Goal: Task Accomplishment & Management: Manage account settings

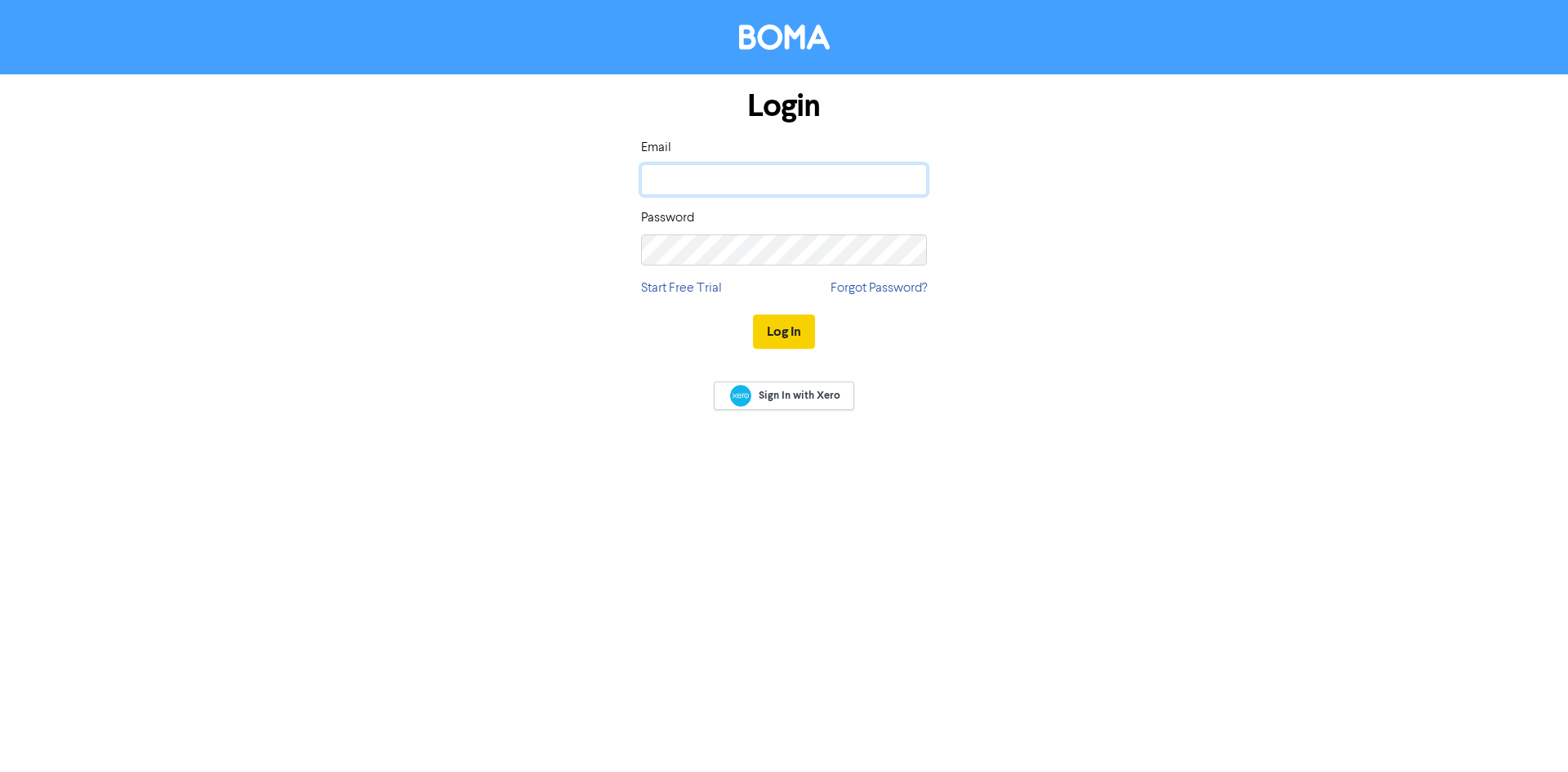
type input "[PERSON_NAME][EMAIL_ADDRESS][DOMAIN_NAME]"
click at [791, 328] on button "Log In" at bounding box center [784, 331] width 62 height 34
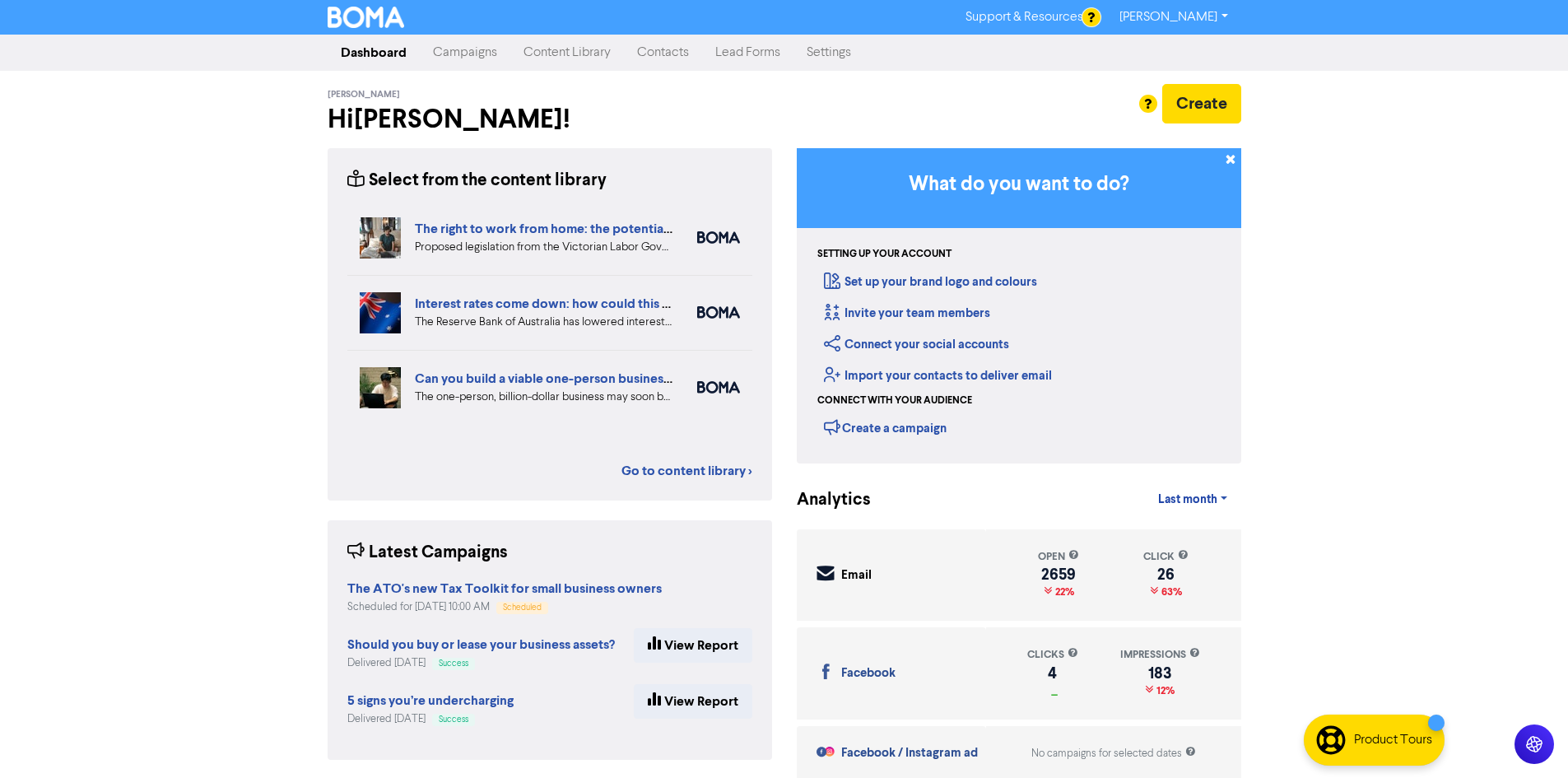
click at [462, 61] on link "Campaigns" at bounding box center [464, 52] width 90 height 33
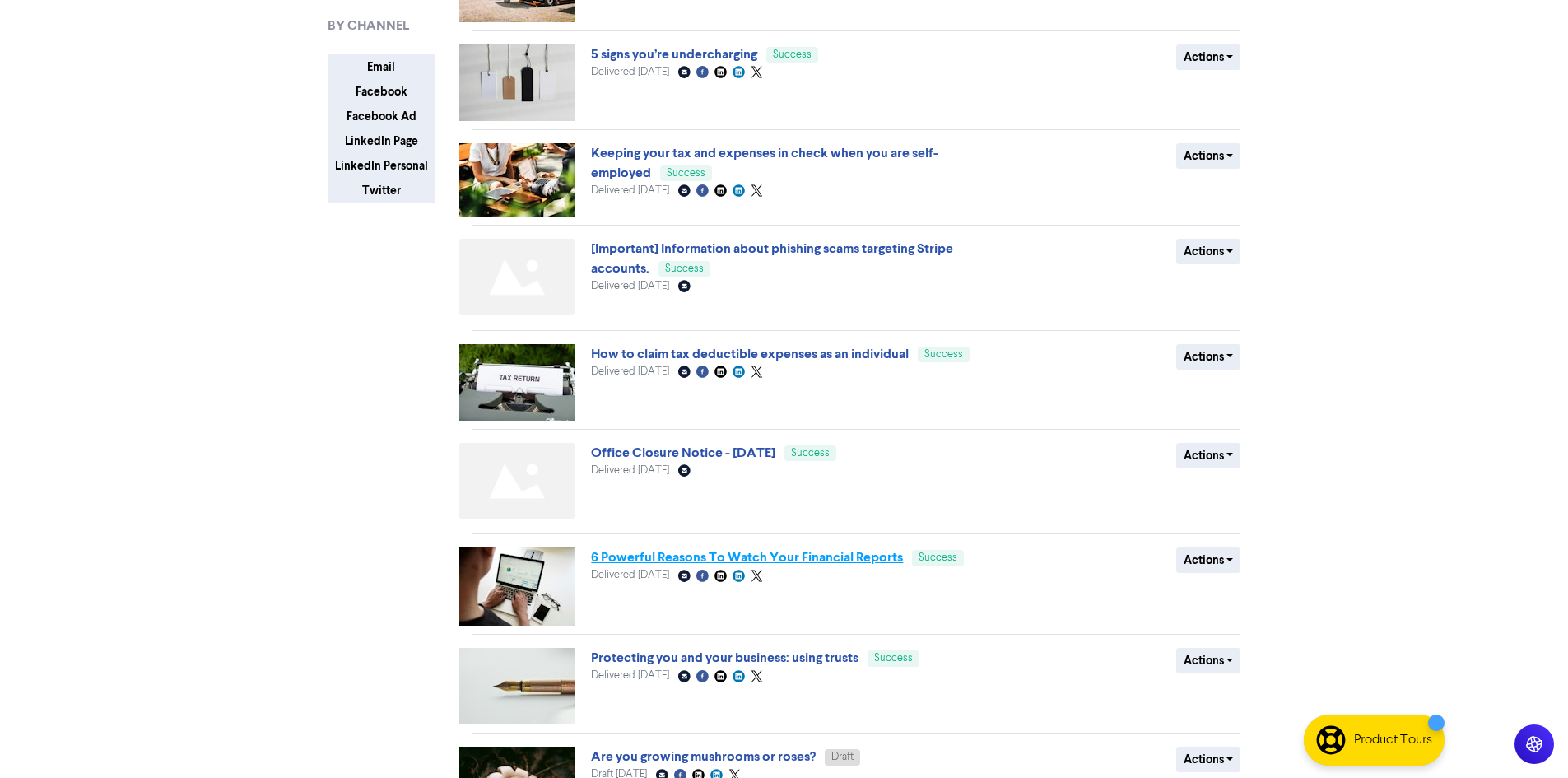
scroll to position [400, 0]
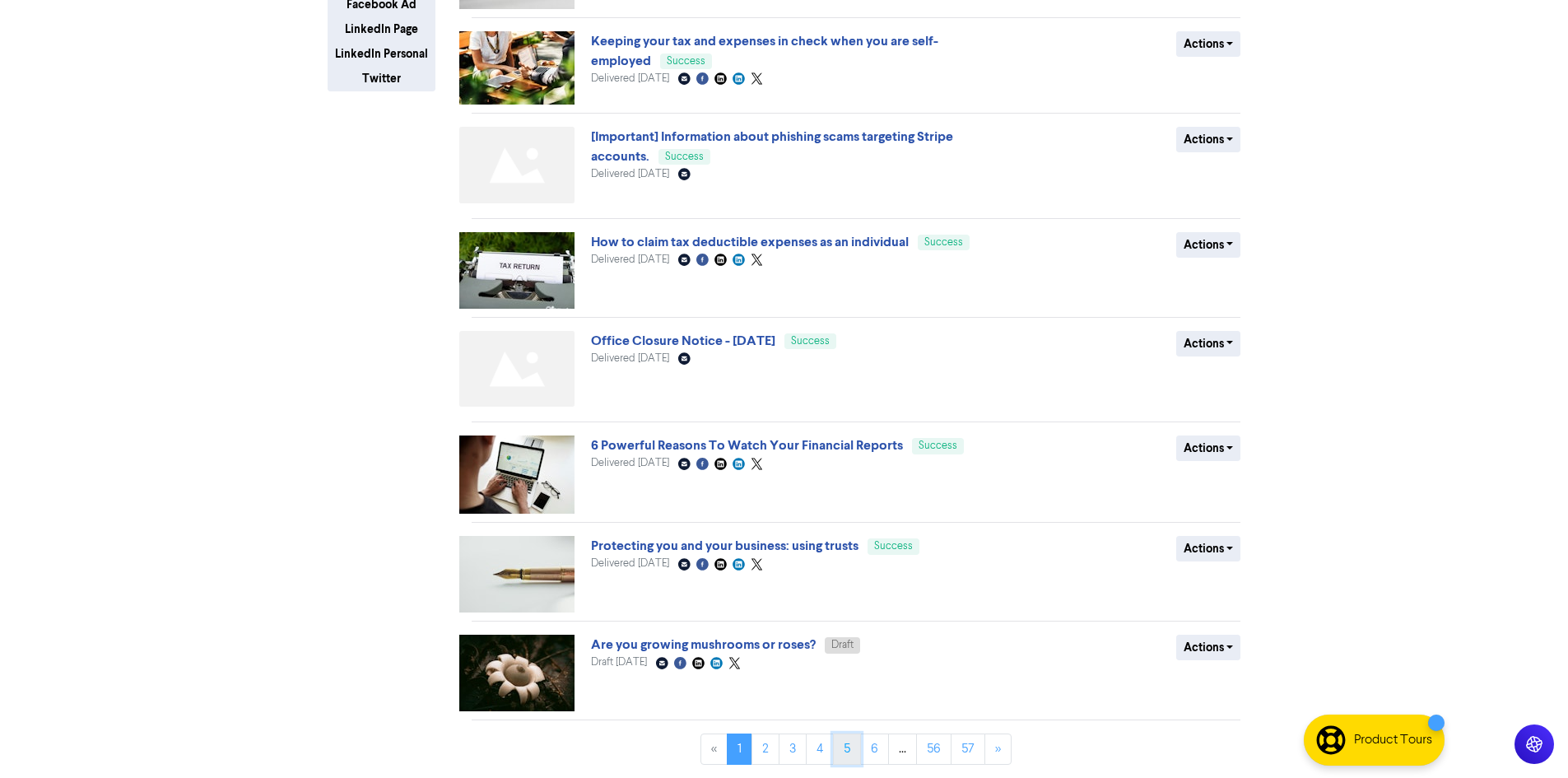
click at [844, 755] on link "5" at bounding box center [847, 749] width 28 height 32
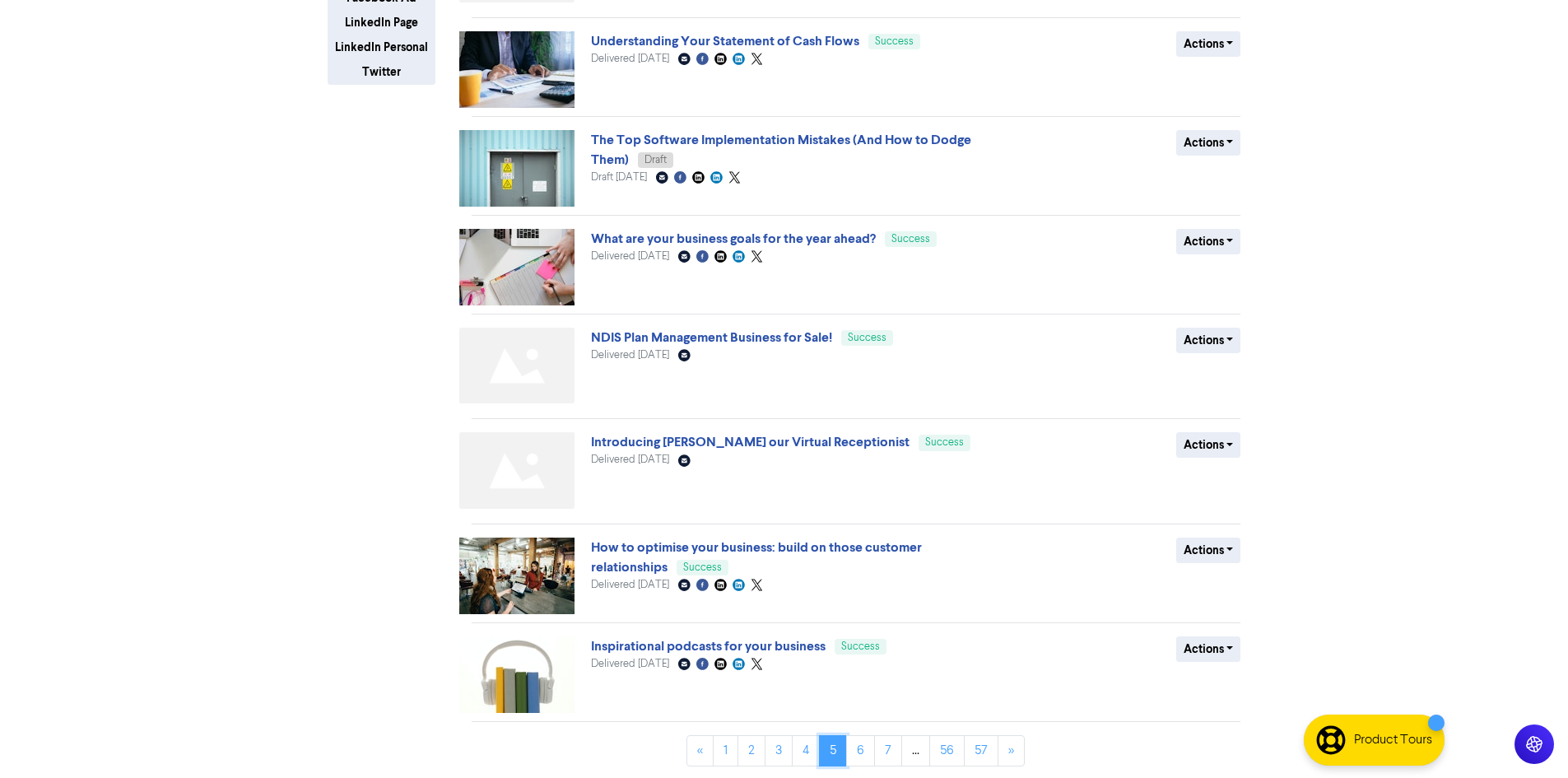
scroll to position [408, 0]
click at [896, 744] on link "7" at bounding box center [888, 749] width 28 height 32
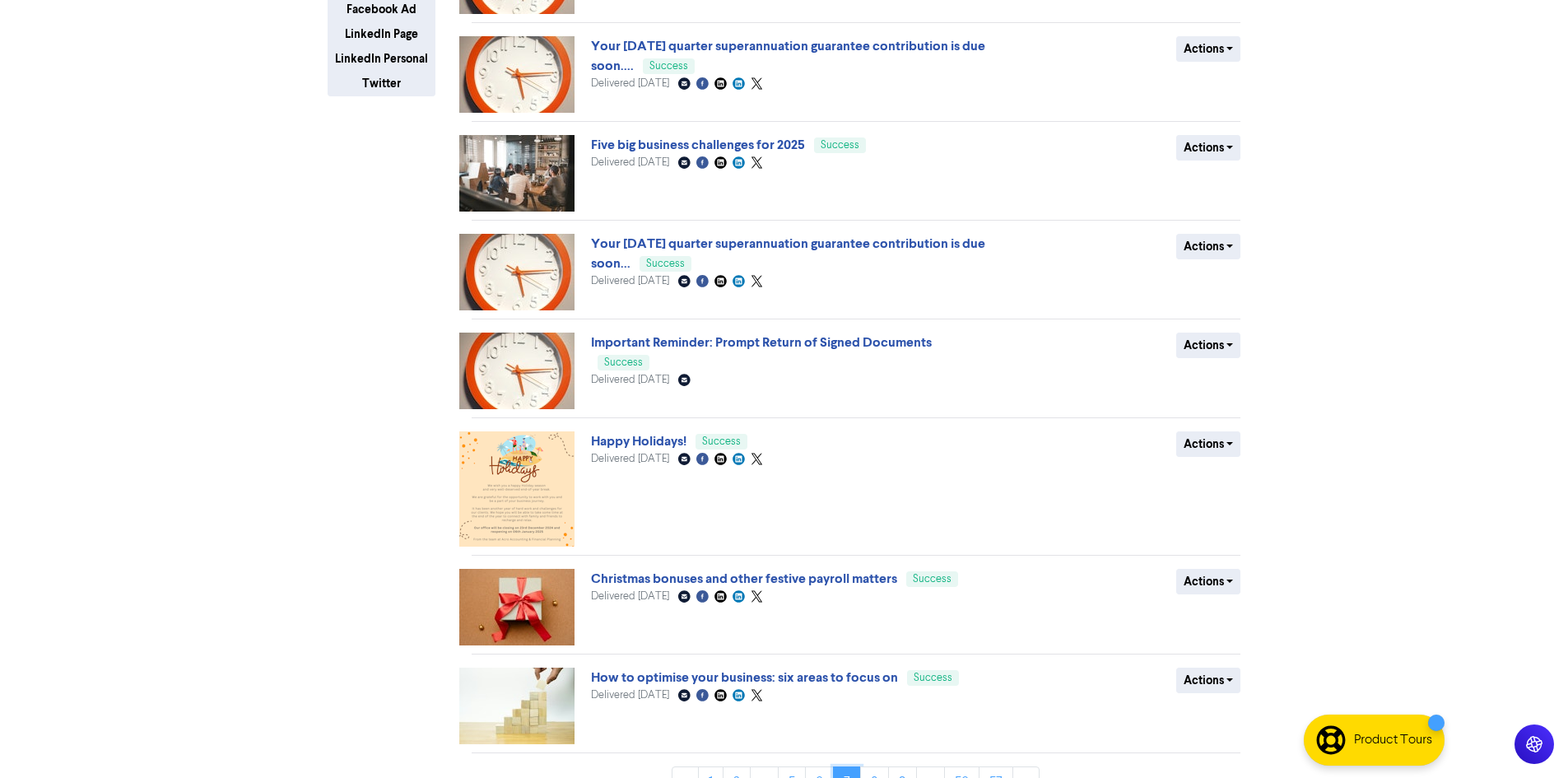
scroll to position [428, 0]
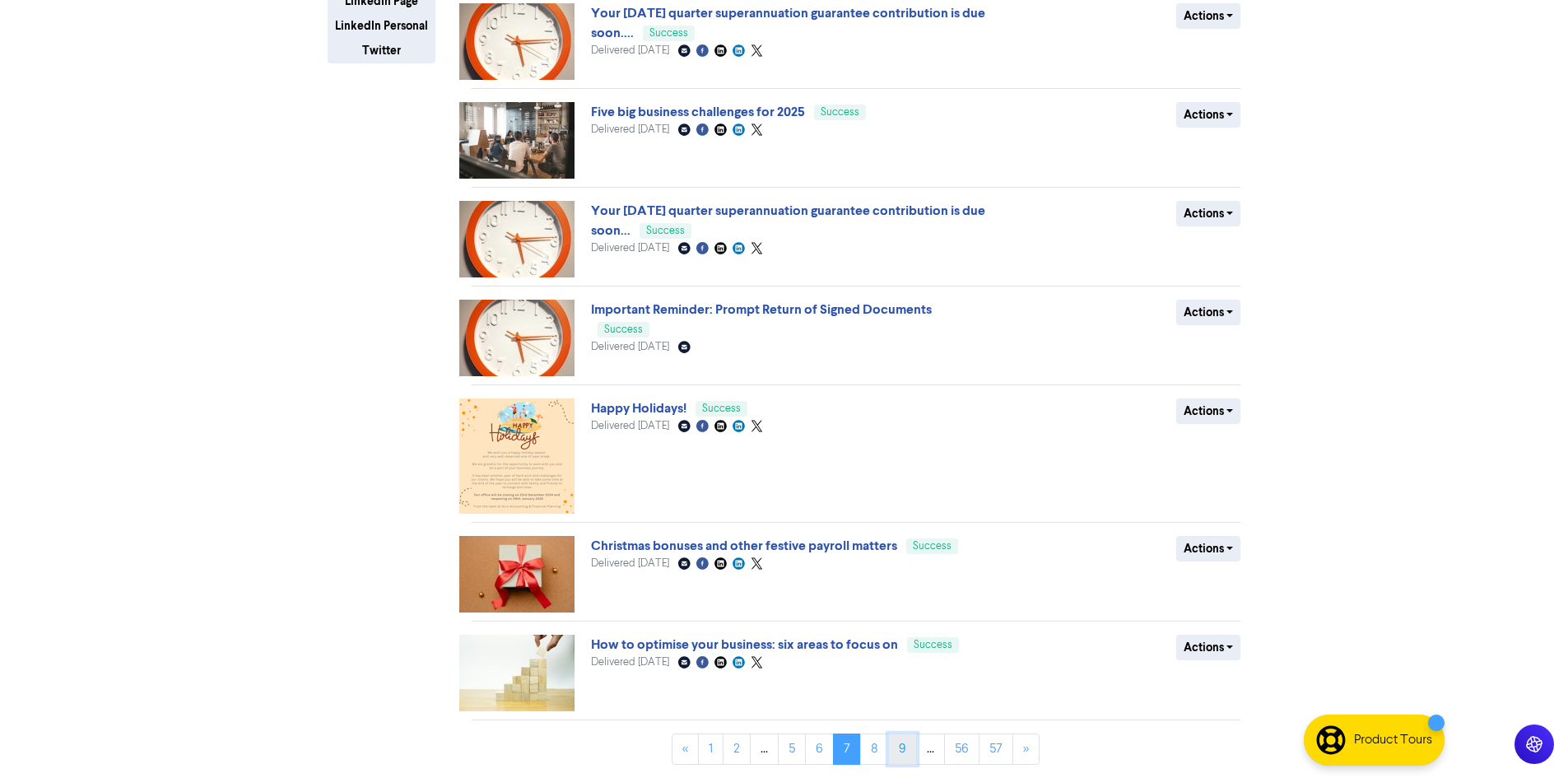
click at [904, 755] on link "9" at bounding box center [902, 749] width 29 height 32
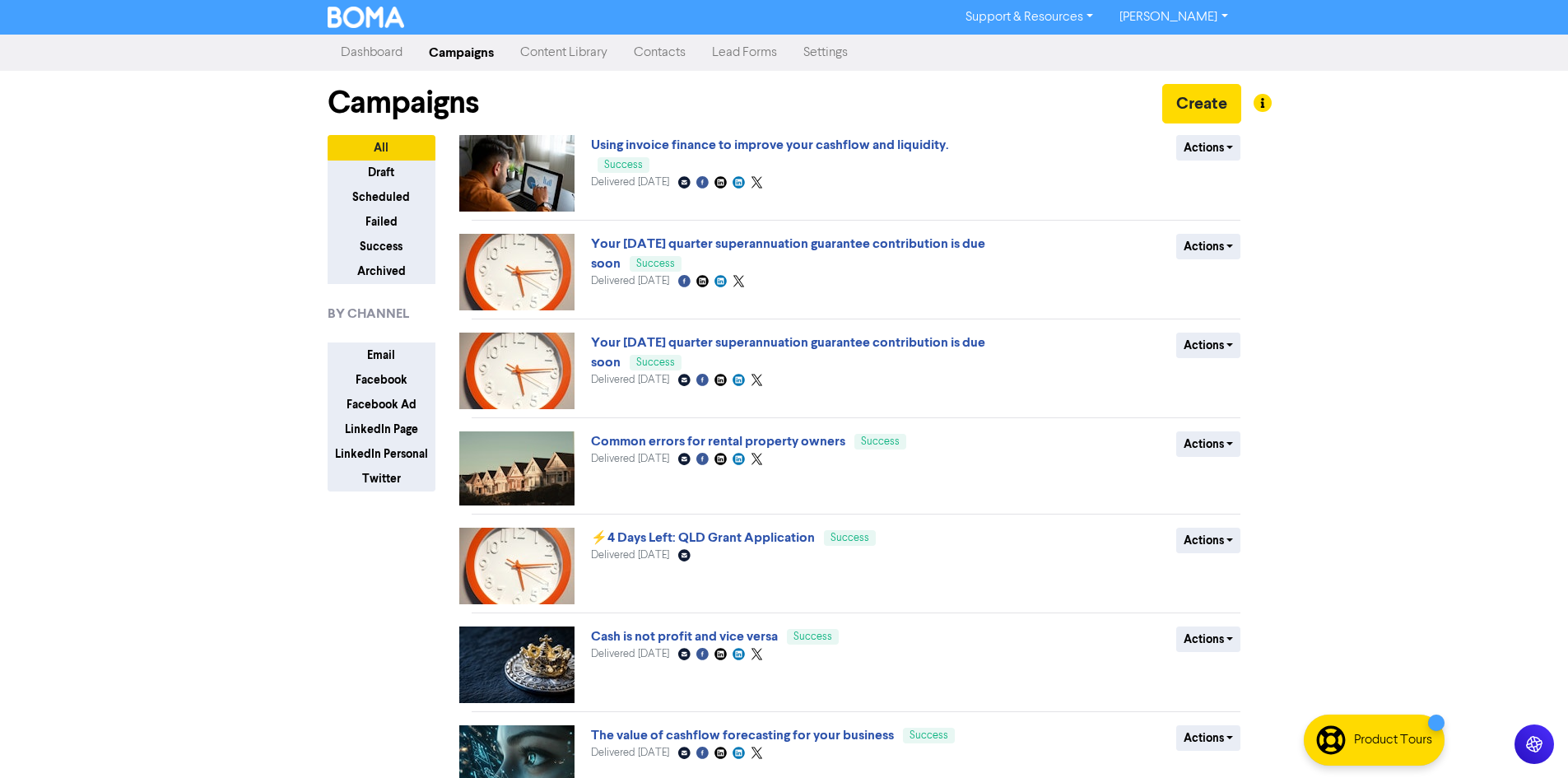
scroll to position [324, 0]
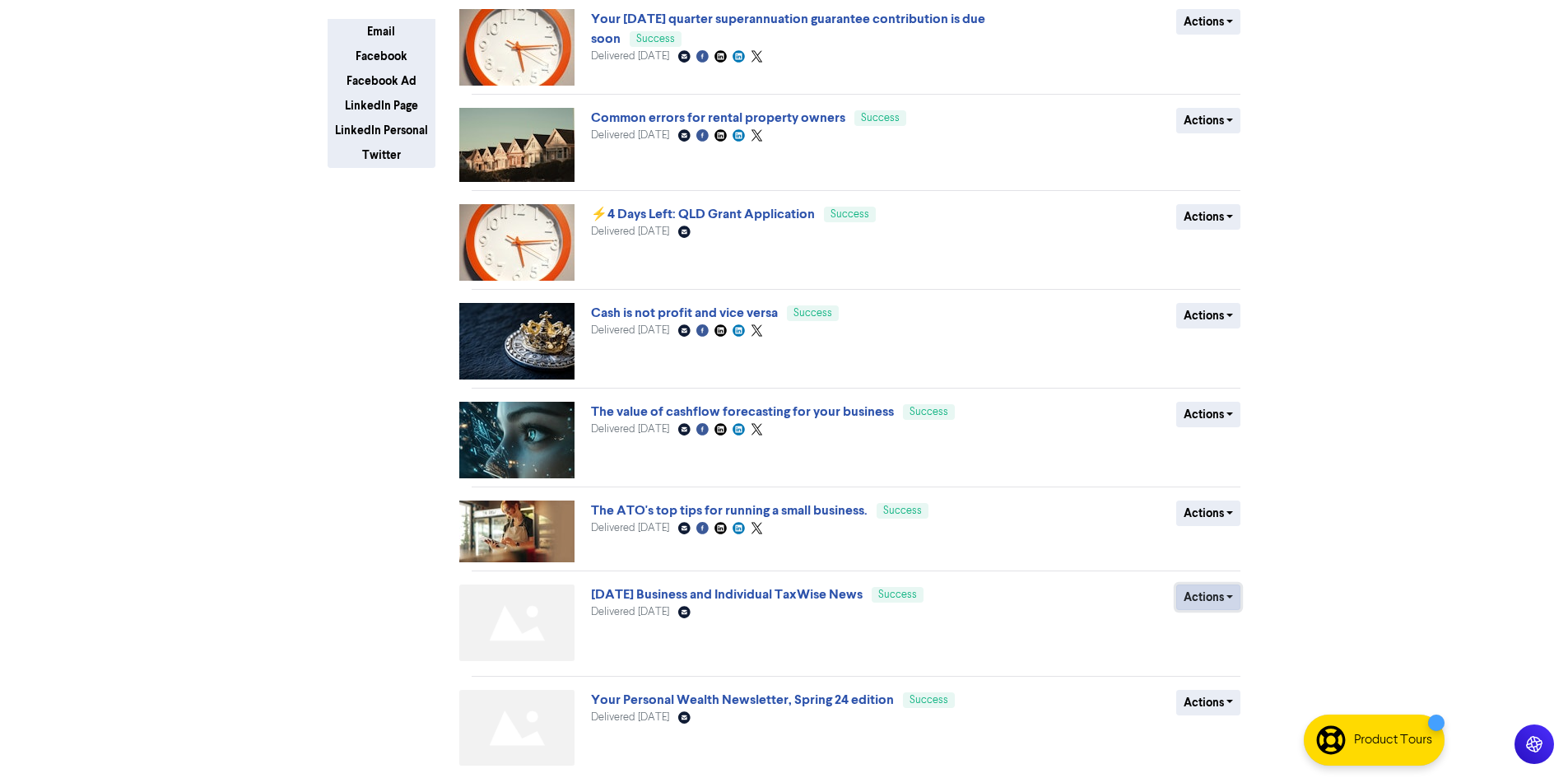
click at [1223, 595] on button "Actions" at bounding box center [1209, 597] width 65 height 26
click at [1226, 640] on button "Duplicate" at bounding box center [1241, 632] width 130 height 27
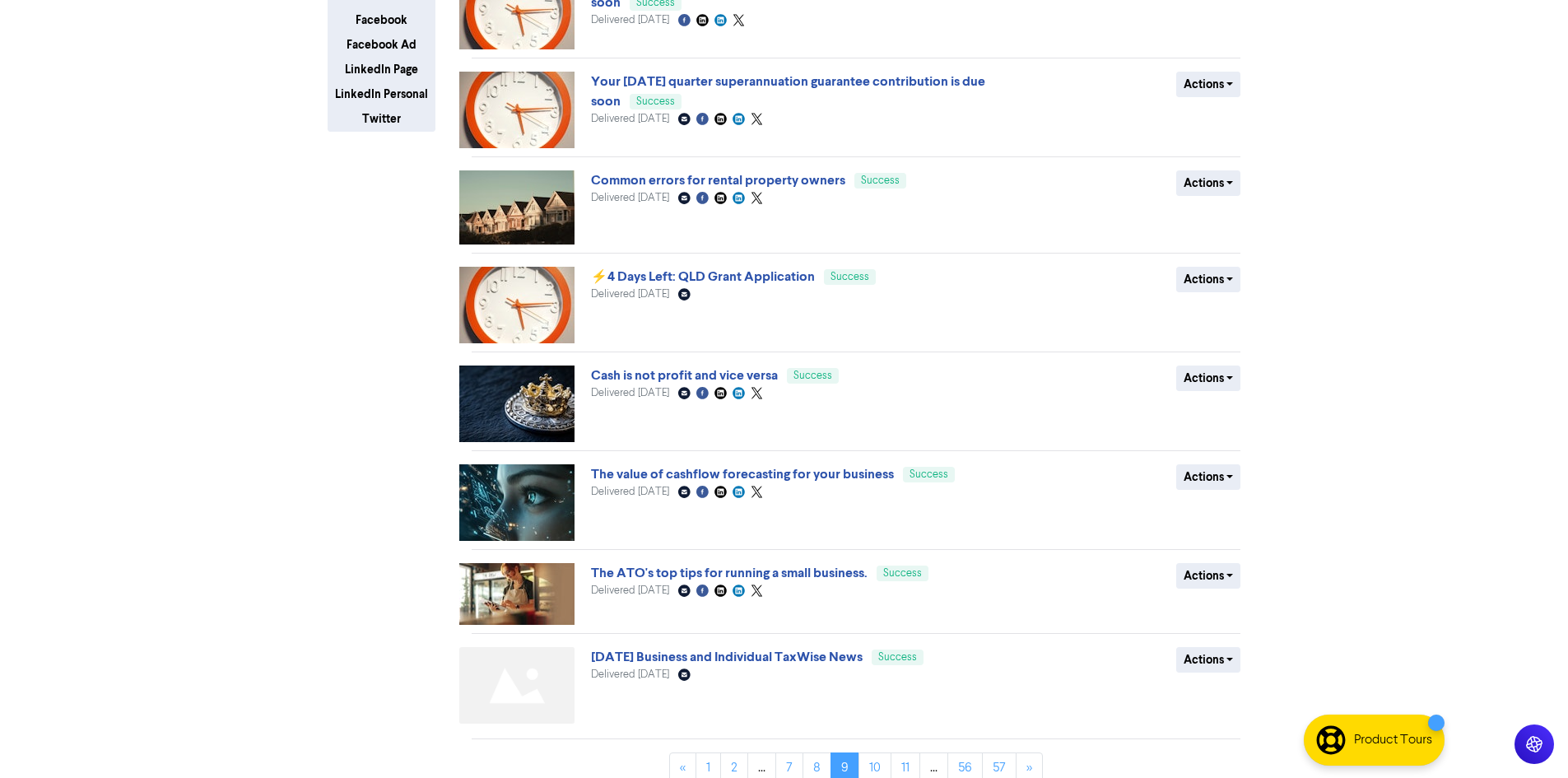
scroll to position [378, 0]
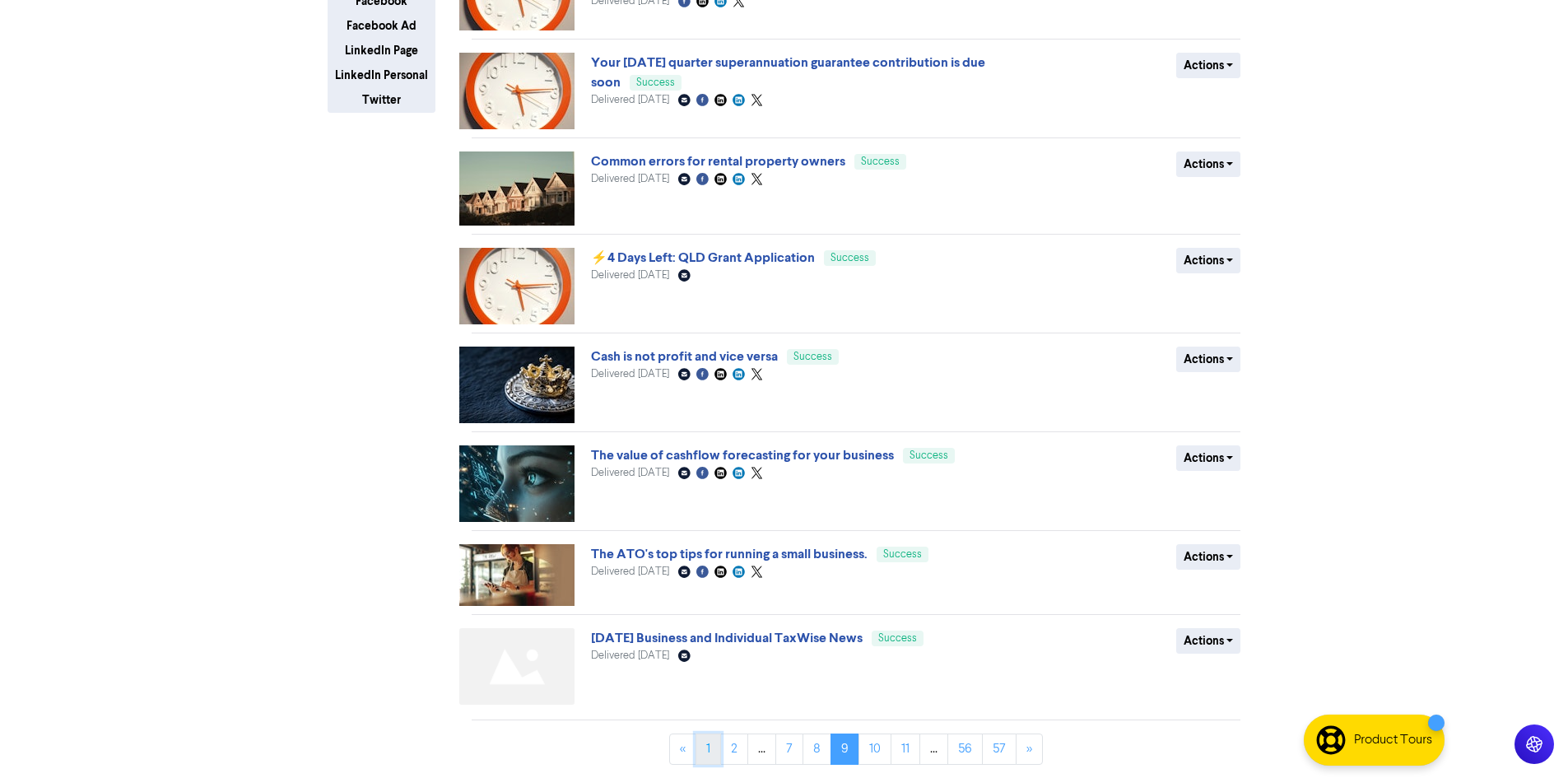
click at [701, 748] on link "1" at bounding box center [709, 749] width 26 height 32
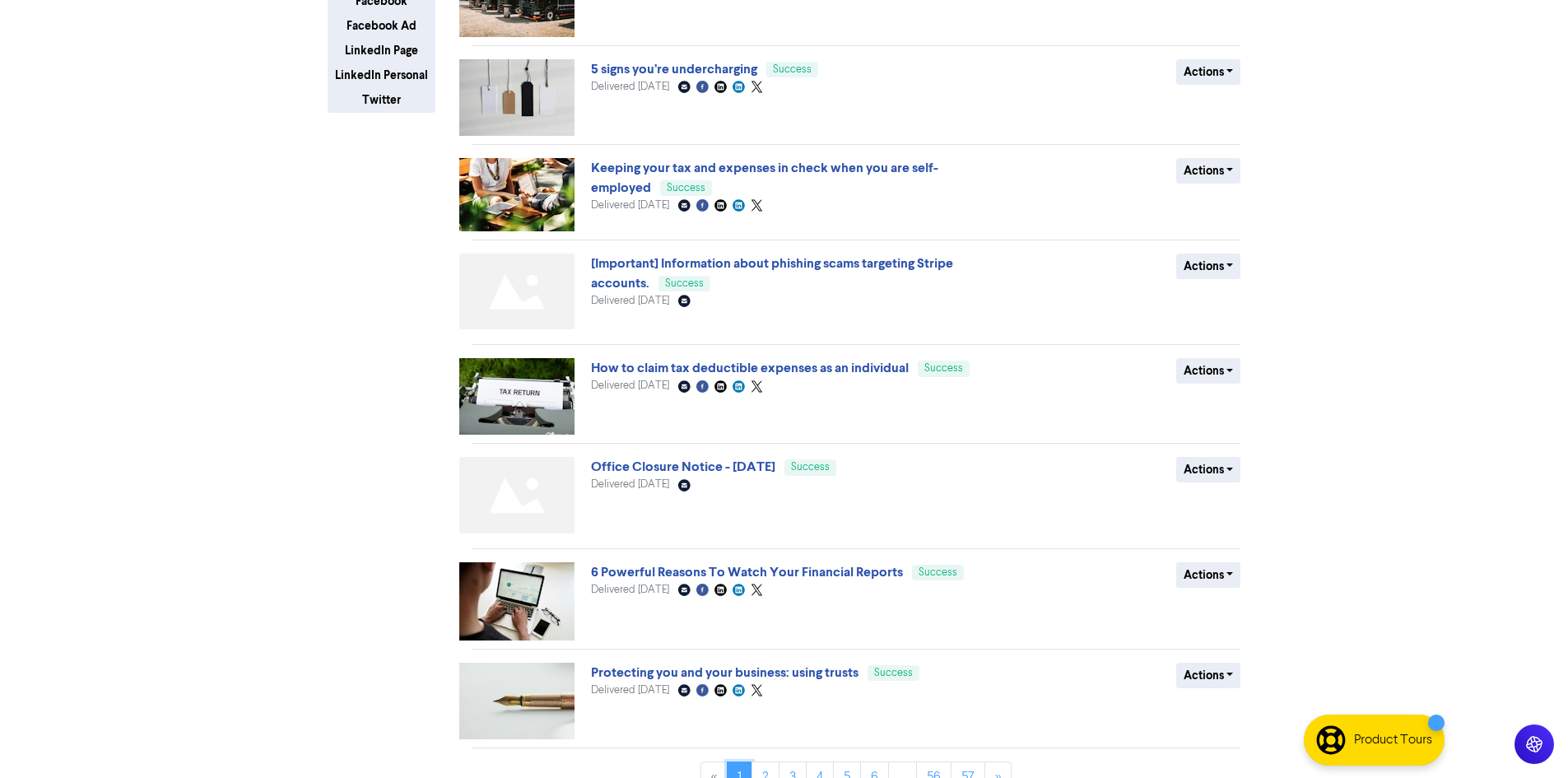
scroll to position [0, 0]
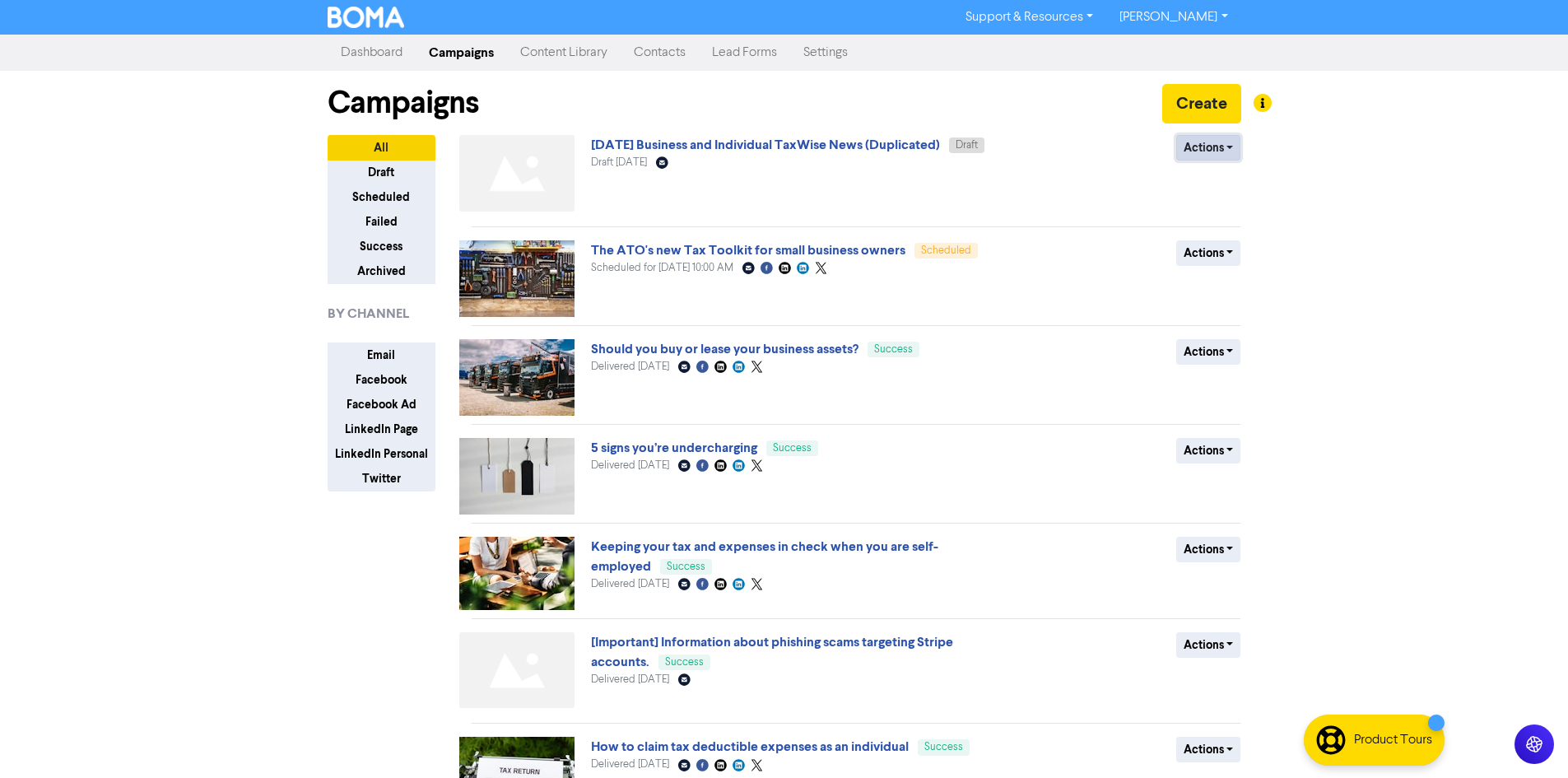
click at [1208, 152] on button "Actions" at bounding box center [1209, 148] width 65 height 26
click at [1237, 241] on button "Rename" at bounding box center [1241, 235] width 130 height 27
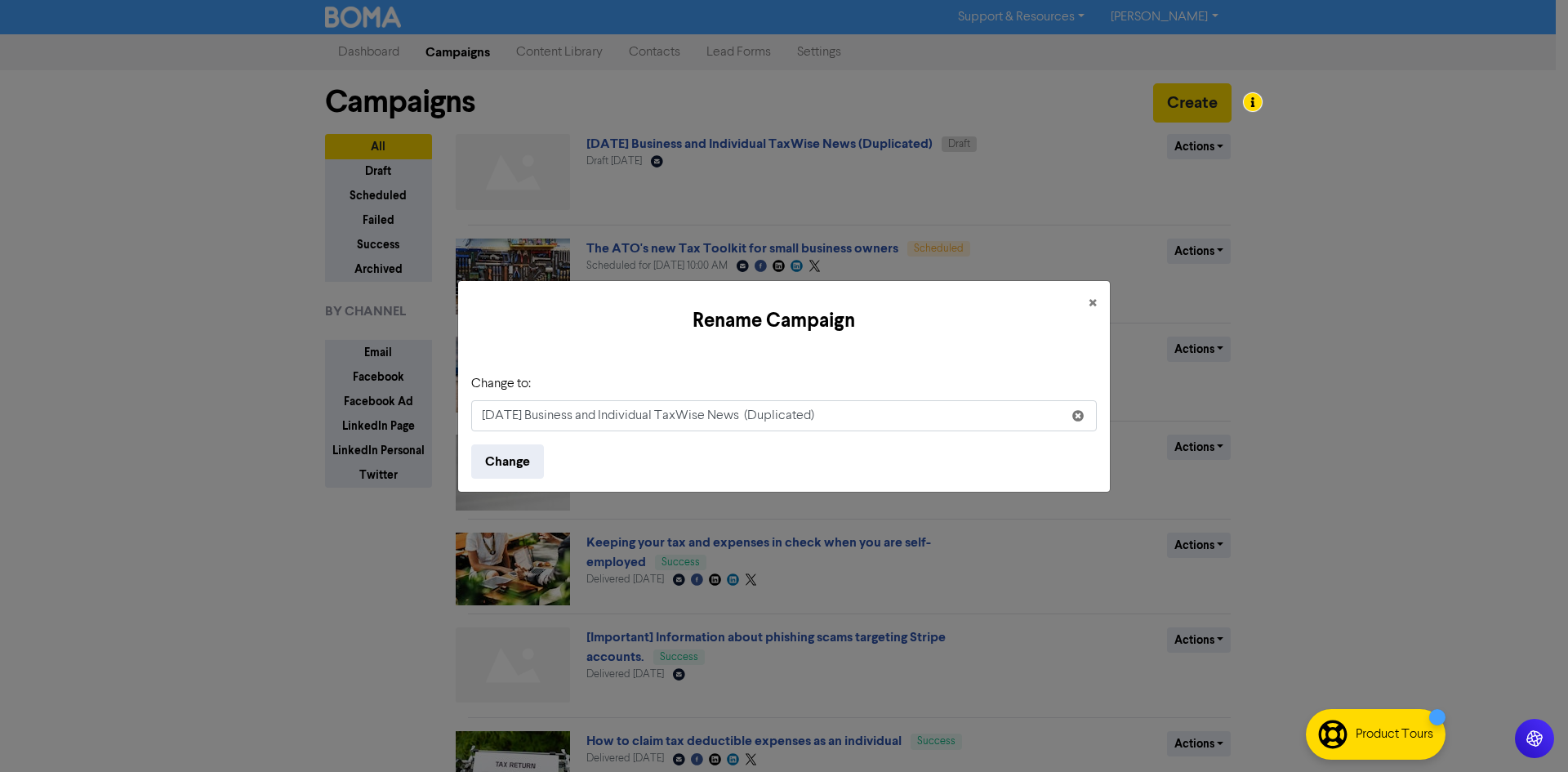
click at [575, 416] on input "[DATE] Business and Individual TaxWise News (Duplicated)" at bounding box center [784, 416] width 625 height 32
click at [902, 419] on input "[DATE] Business and Individual TaxWise News (Duplicated)" at bounding box center [784, 416] width 625 height 32
type input "[DATE] Business and Individual TaxWise News"
click at [536, 467] on button "Change" at bounding box center [508, 461] width 73 height 34
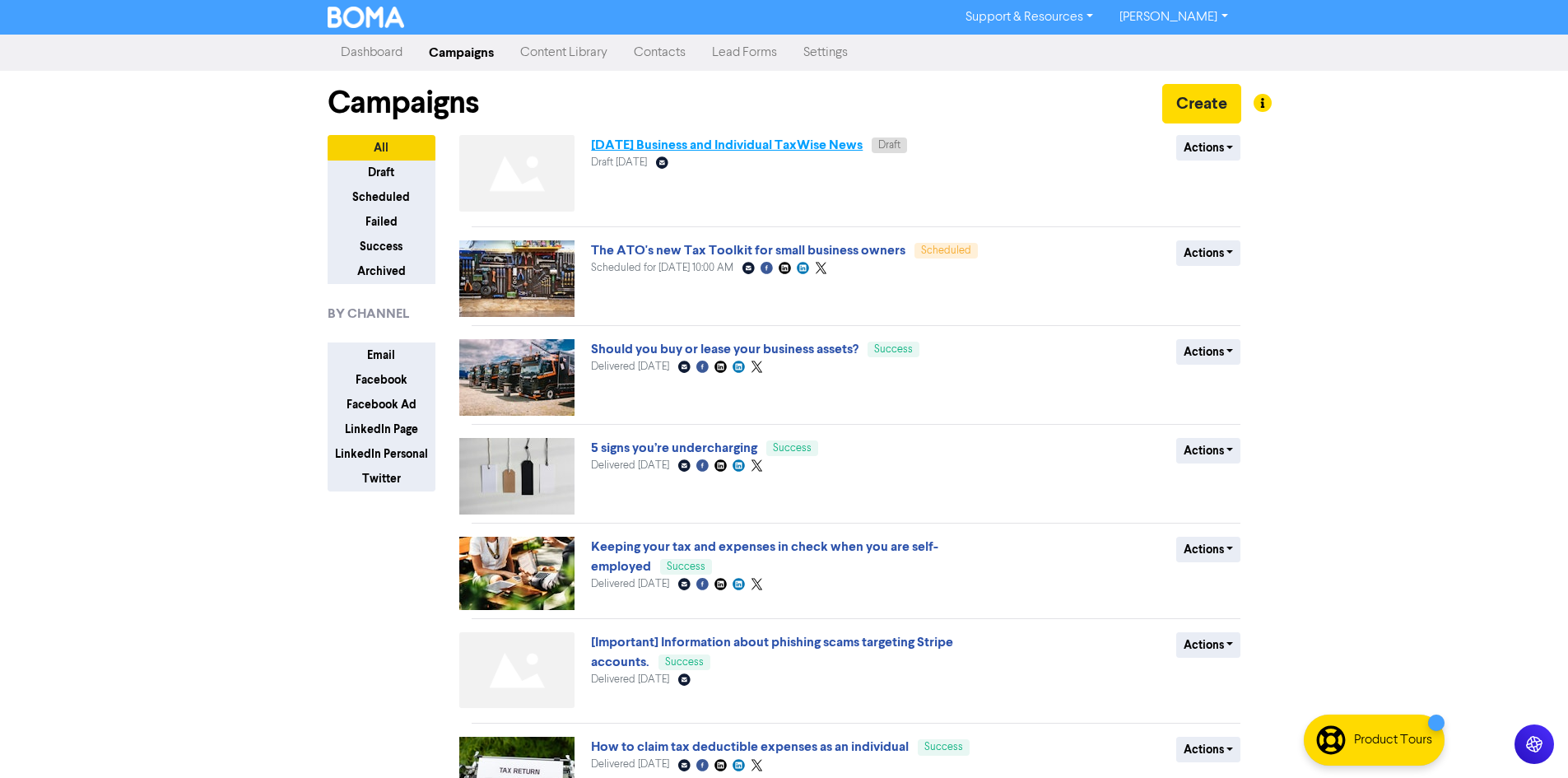
click at [770, 147] on link "[DATE] Business and Individual TaxWise News" at bounding box center [726, 145] width 272 height 17
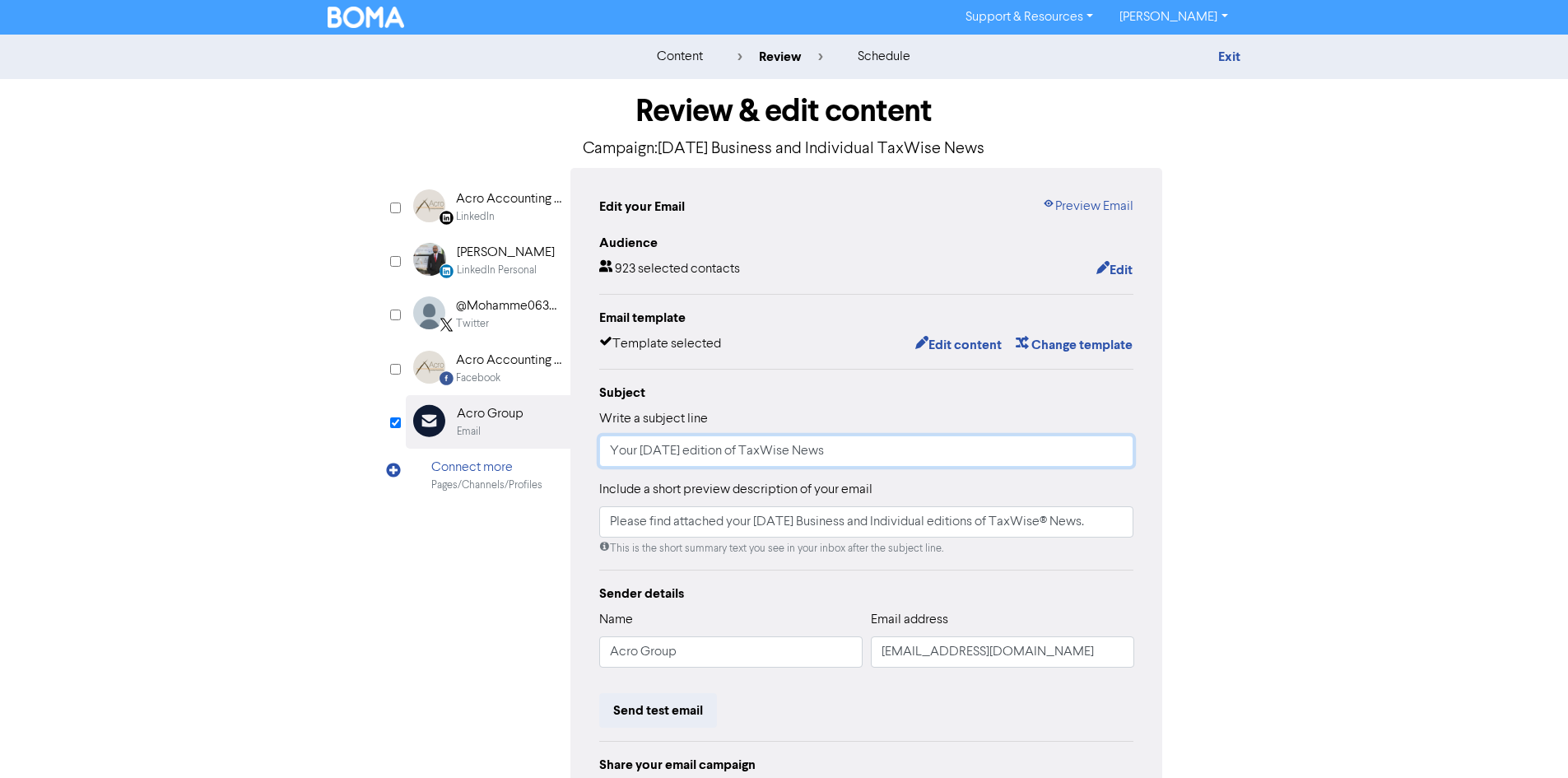
click at [730, 463] on input "Your [DATE] edition of TaxWise News" at bounding box center [866, 452] width 535 height 32
type input "Your [DATE] edition of TaxWise News"
click at [846, 525] on input "Please find attached your [DATE] Business and Individual editions of TaxWise® N…" at bounding box center [866, 522] width 535 height 32
type input "Please find attached your [DATE] Business and Individual editions of TaxWise® N…"
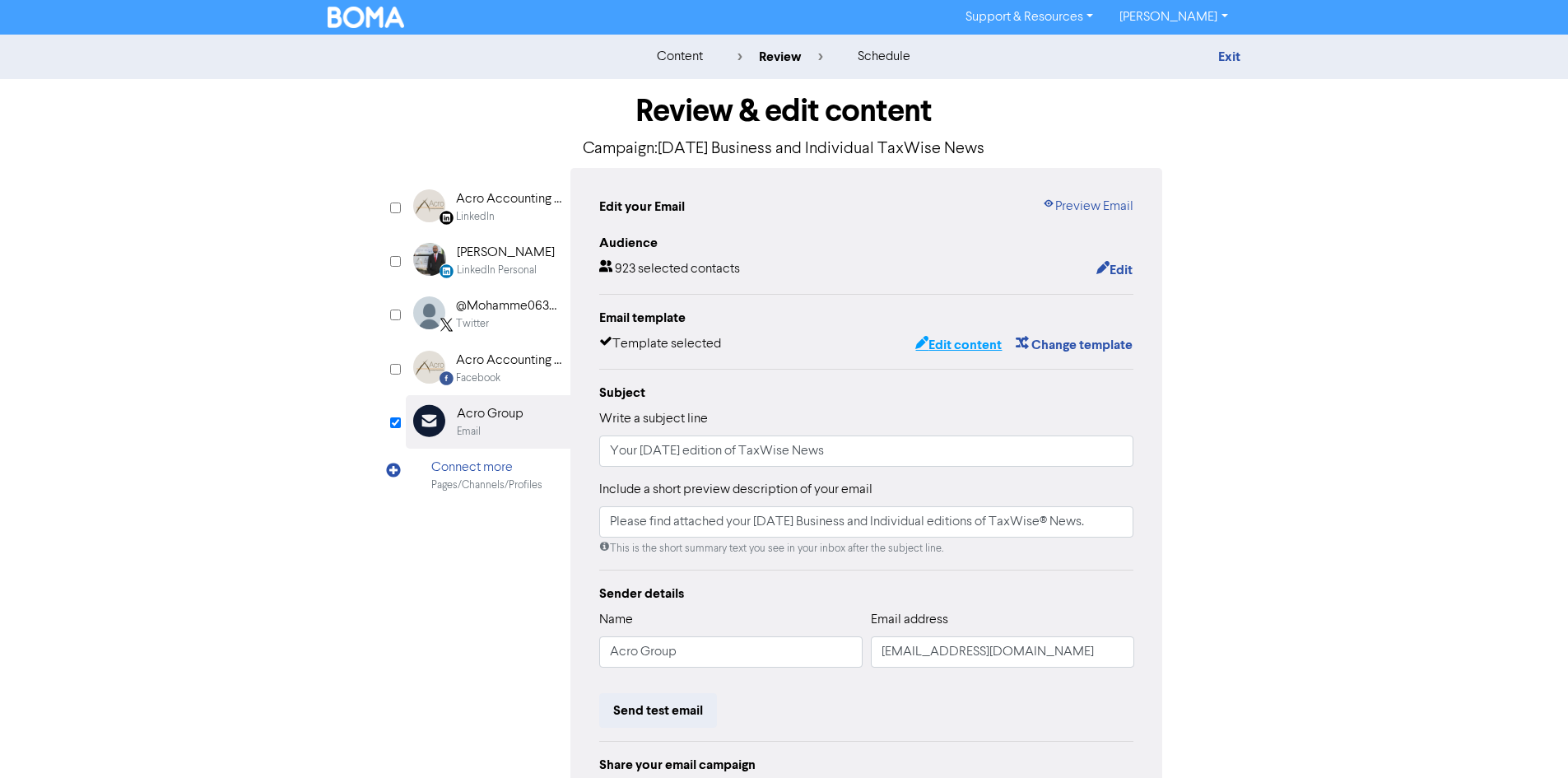
scroll to position [0, 0]
click at [950, 355] on button "Edit content" at bounding box center [958, 345] width 88 height 22
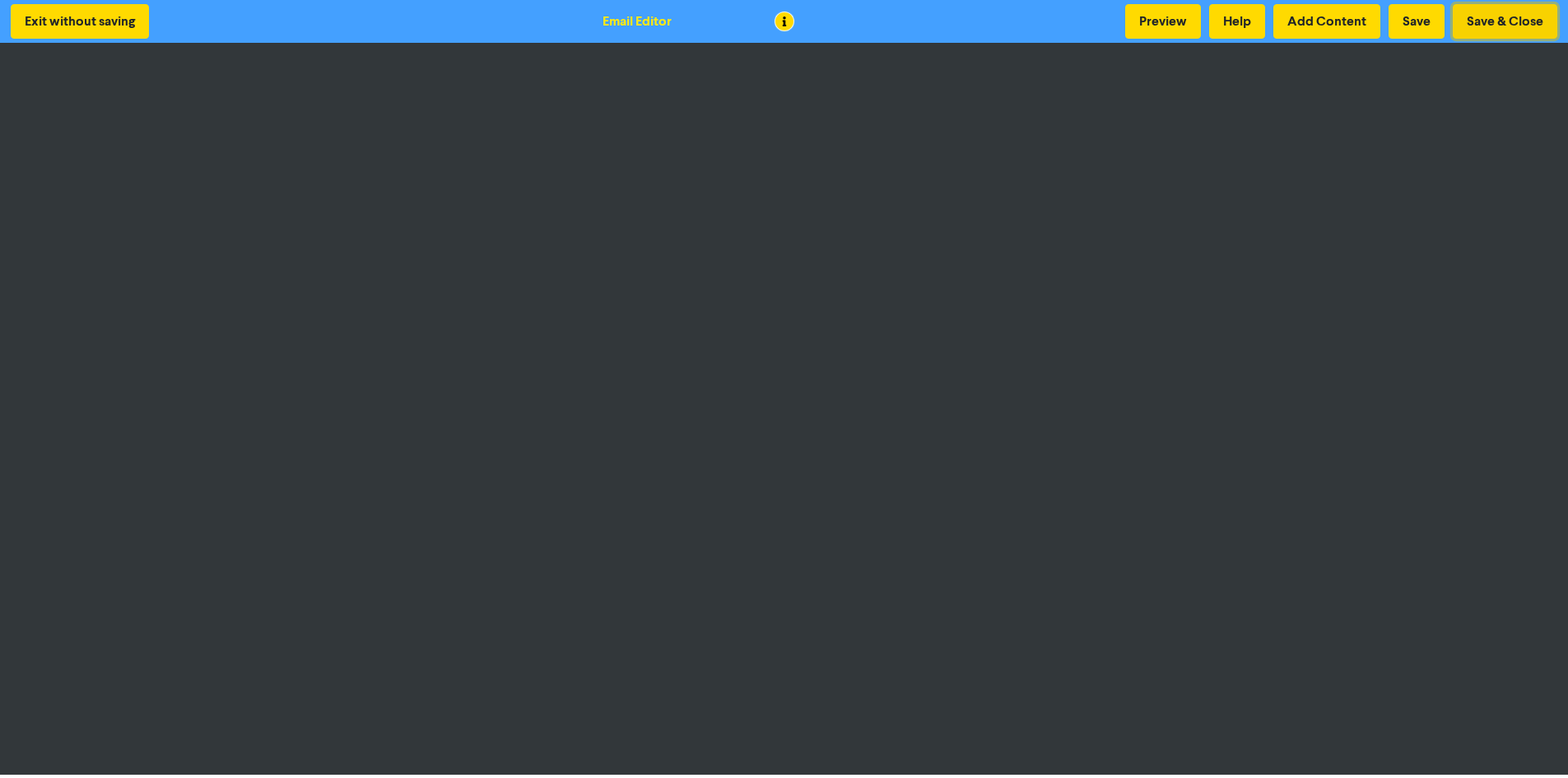
click at [1502, 14] on button "Save & Close" at bounding box center [1504, 21] width 104 height 35
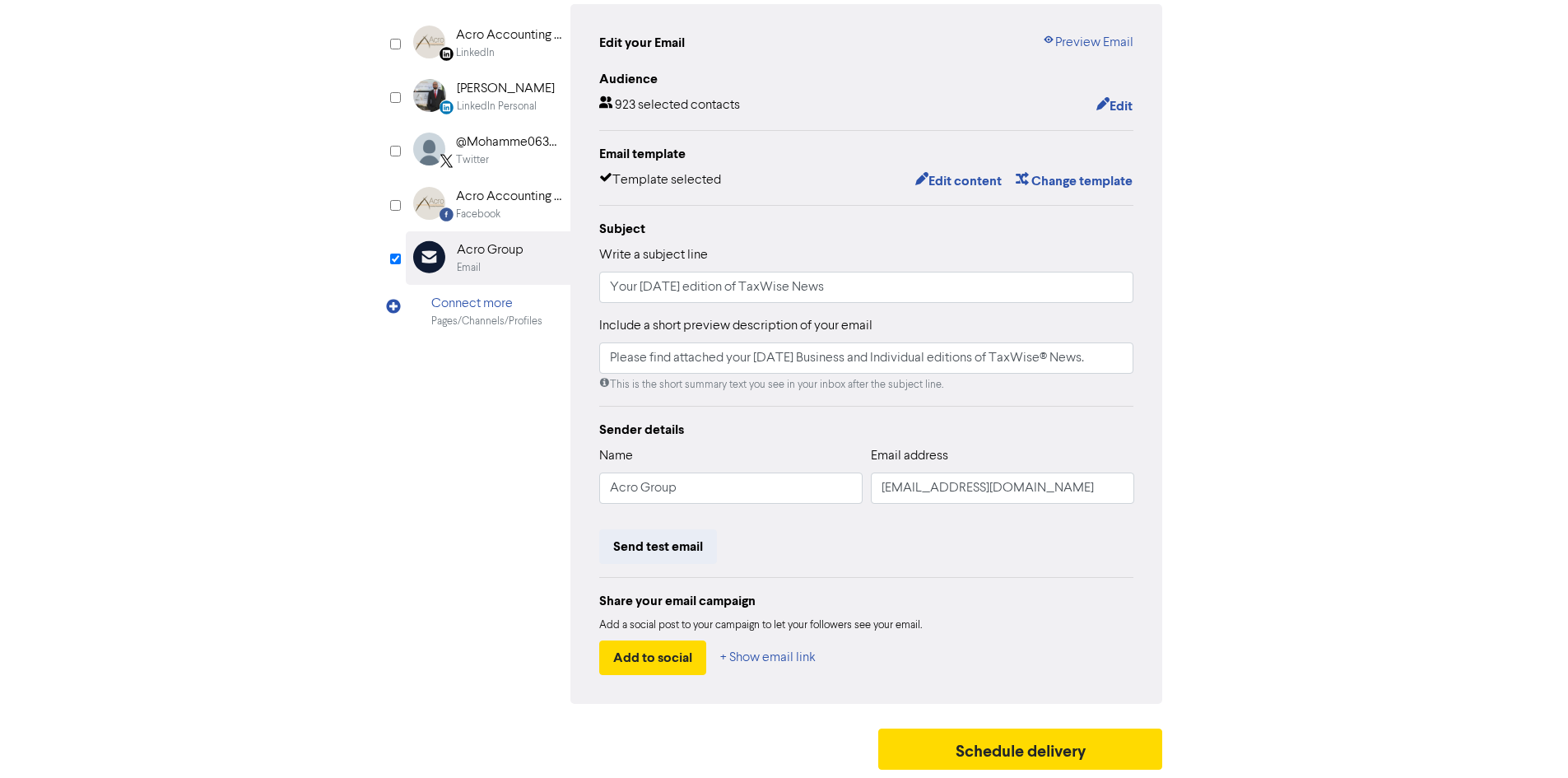
scroll to position [166, 0]
click at [695, 543] on button "Send test email" at bounding box center [658, 546] width 118 height 35
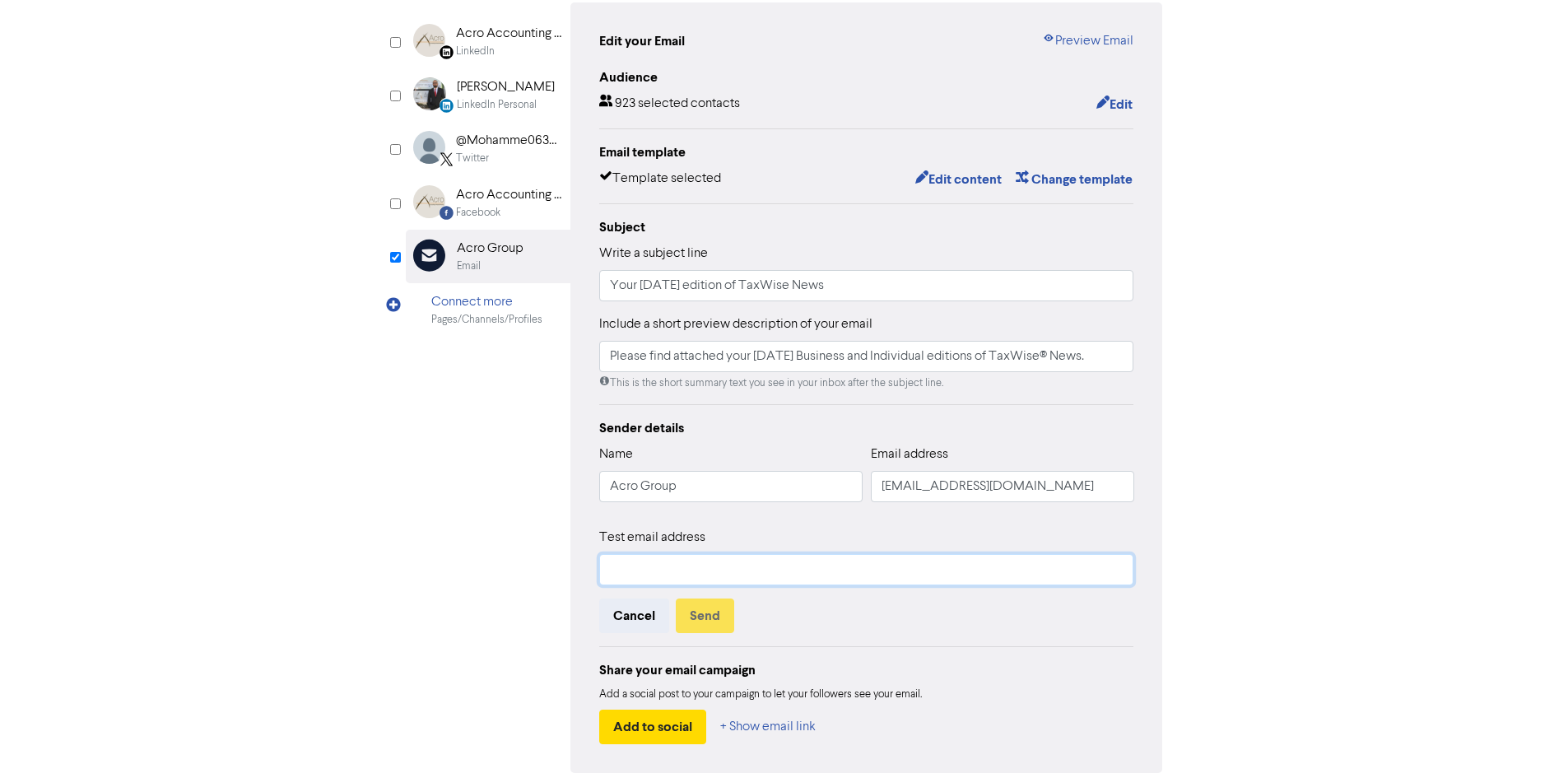
click at [689, 567] on input "text" at bounding box center [866, 570] width 535 height 32
type input "[PERSON_NAME][EMAIL_ADDRESS][DOMAIN_NAME]"
click at [712, 620] on button "Send" at bounding box center [705, 615] width 59 height 35
